Goal: Information Seeking & Learning: Learn about a topic

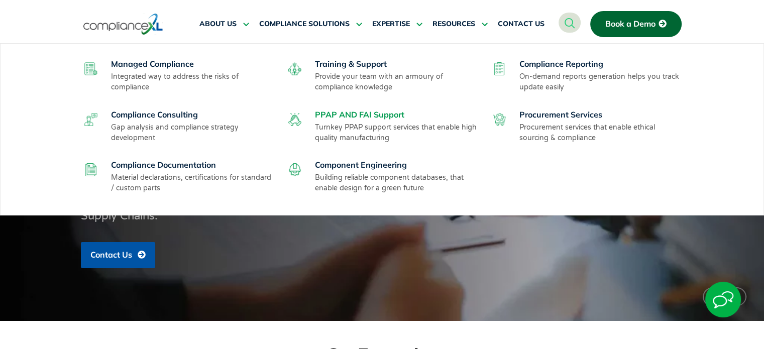
click at [360, 112] on link "PPAP AND FAI Support" at bounding box center [359, 114] width 89 height 10
